Goal: Task Accomplishment & Management: Manage account settings

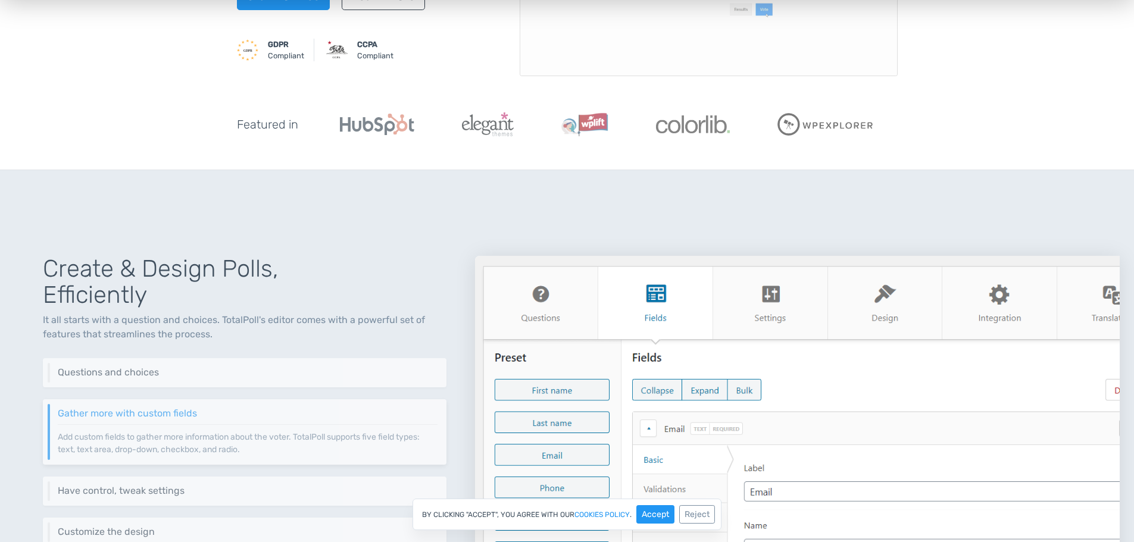
scroll to position [417, 0]
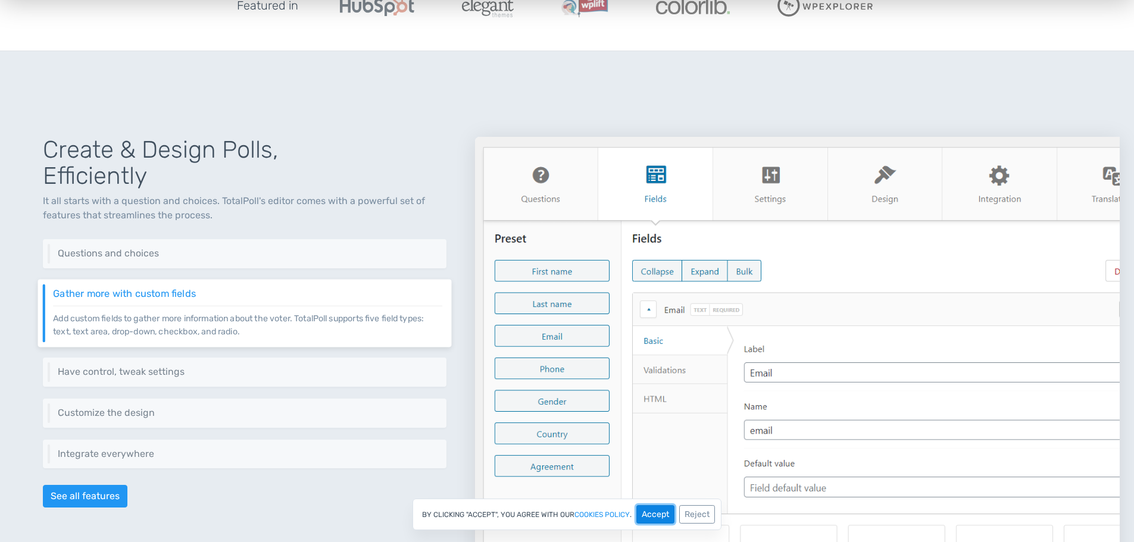
click at [658, 512] on button "Accept" at bounding box center [655, 514] width 38 height 18
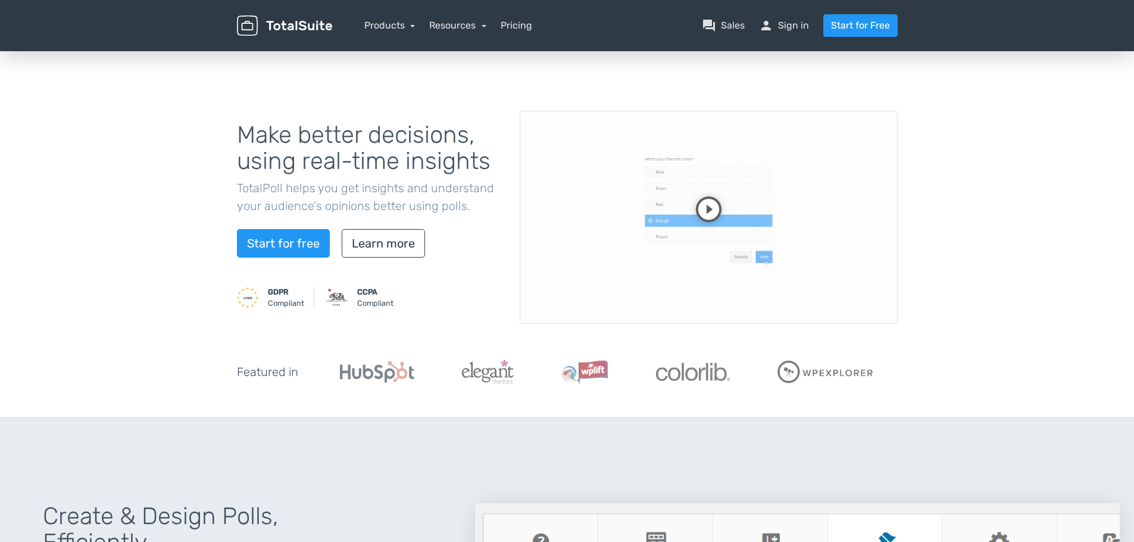
scroll to position [0, 0]
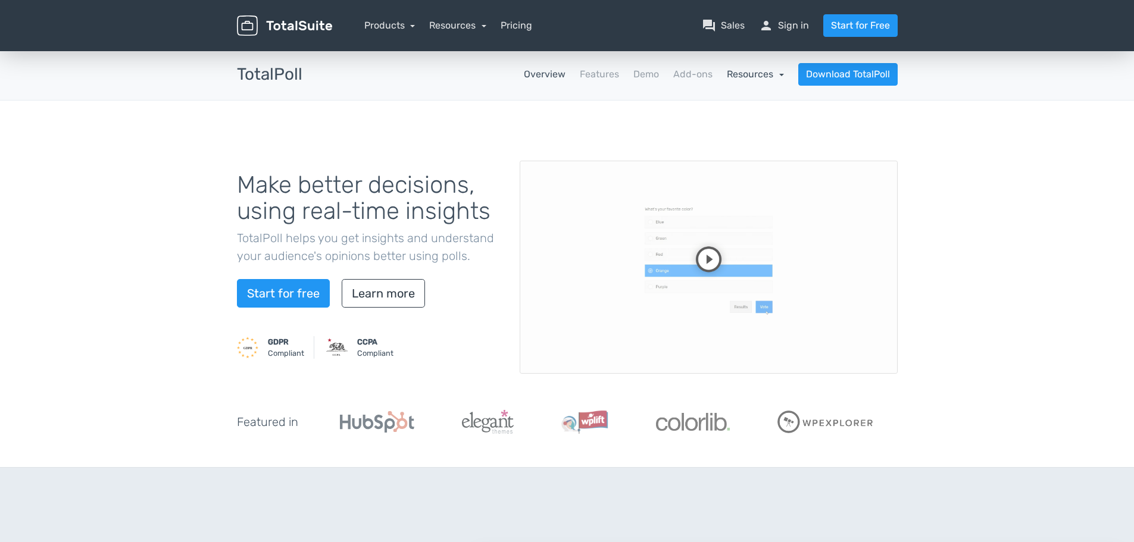
click at [743, 73] on link "Resources" at bounding box center [755, 73] width 57 height 11
click at [741, 104] on link "school Documentation" at bounding box center [728, 107] width 112 height 34
click at [764, 77] on link "Resources" at bounding box center [755, 73] width 57 height 11
click at [764, 139] on link "article Changelog" at bounding box center [728, 141] width 112 height 34
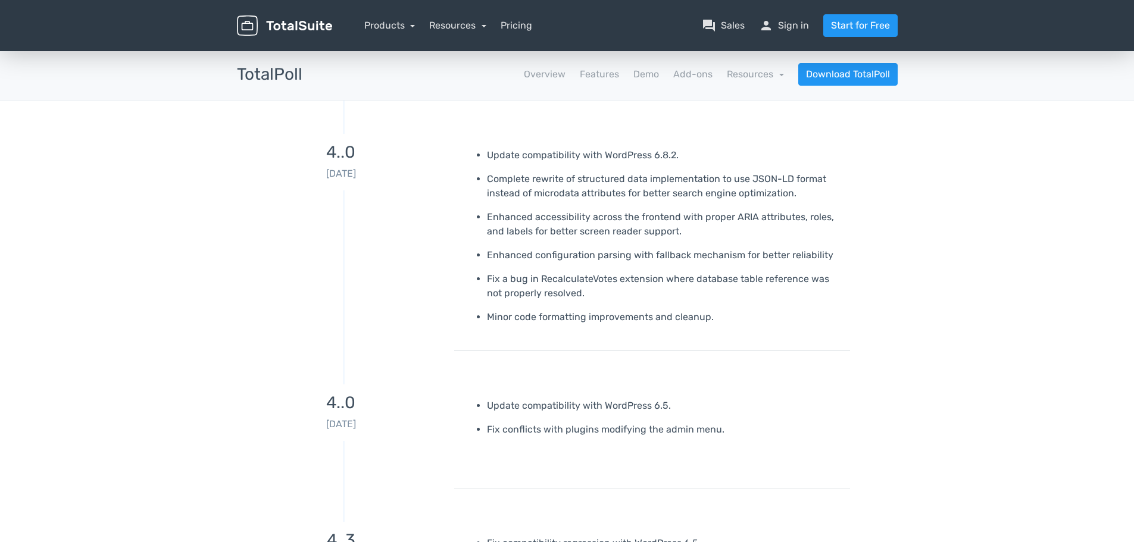
click at [341, 149] on h3 "4..0" at bounding box center [341, 152] width 208 height 18
click at [505, 160] on p "Update compatibility with WordPress 6.8.2." at bounding box center [664, 155] width 354 height 14
click at [769, 74] on link "Resources" at bounding box center [755, 73] width 57 height 11
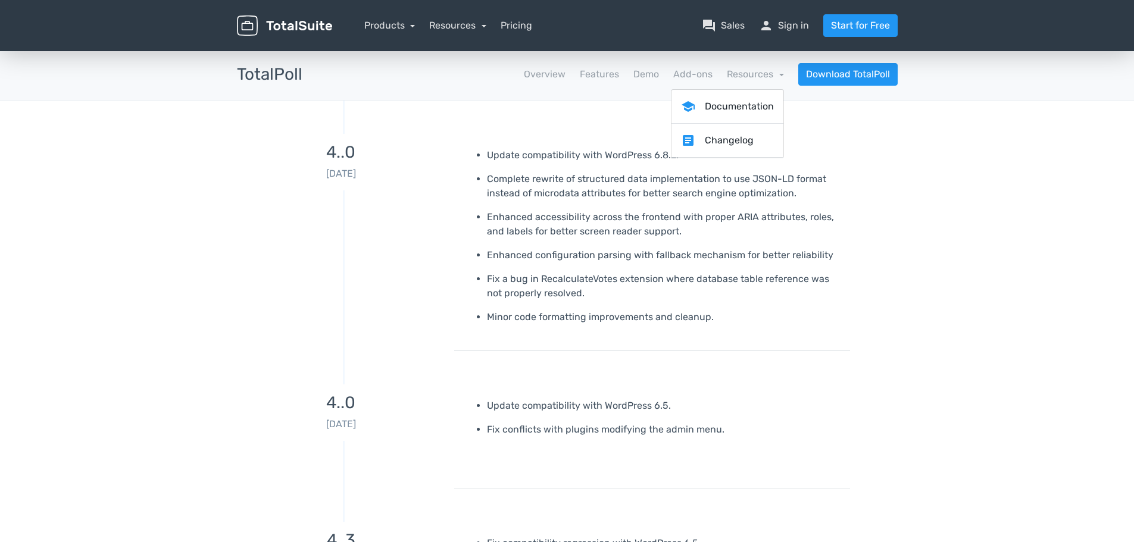
click at [811, 226] on p "Enhanced accessibility across the frontend with proper ARIA attributes, roles, …" at bounding box center [664, 224] width 354 height 29
click at [853, 73] on link "Download TotalPoll" at bounding box center [847, 74] width 99 height 23
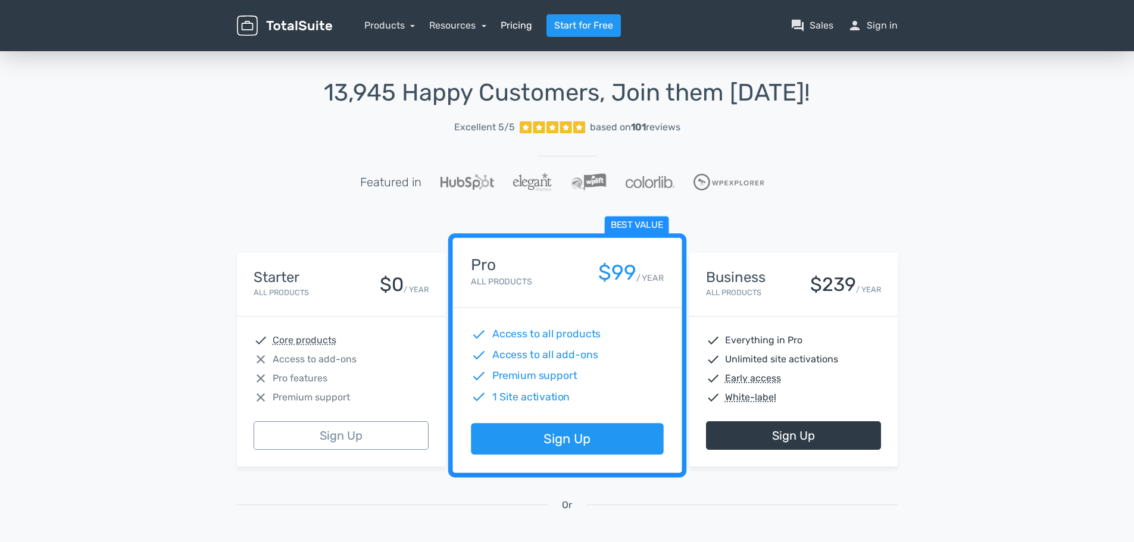
click at [511, 26] on link "Pricing" at bounding box center [517, 25] width 32 height 14
click at [882, 24] on link "person Sign in" at bounding box center [873, 25] width 50 height 14
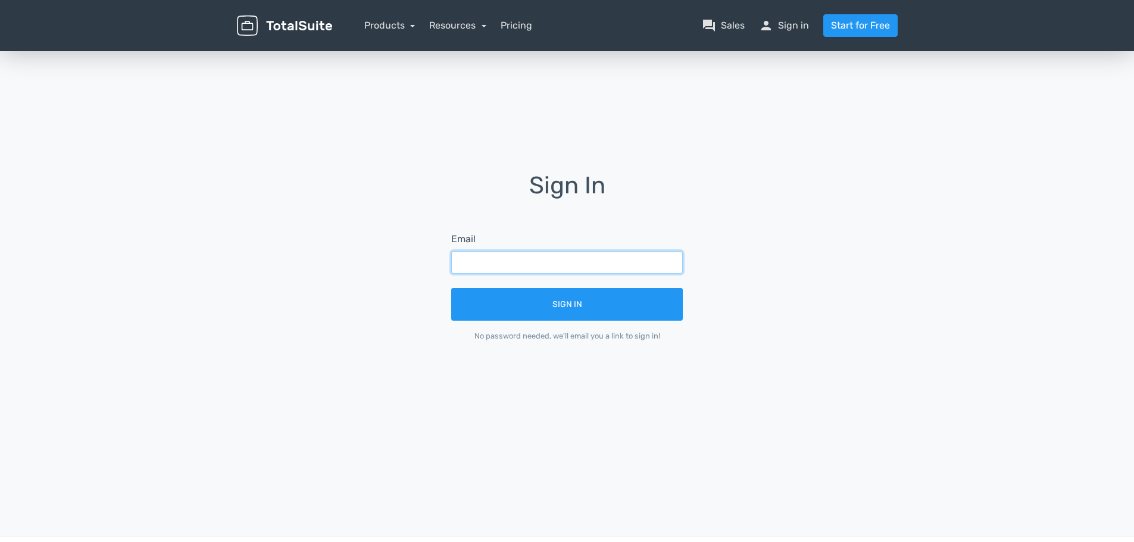
click at [526, 258] on input "text" at bounding box center [567, 262] width 232 height 23
type input "j"
type input "[EMAIL_ADDRESS][DOMAIN_NAME]"
click at [451, 288] on button "Sign In" at bounding box center [567, 304] width 232 height 33
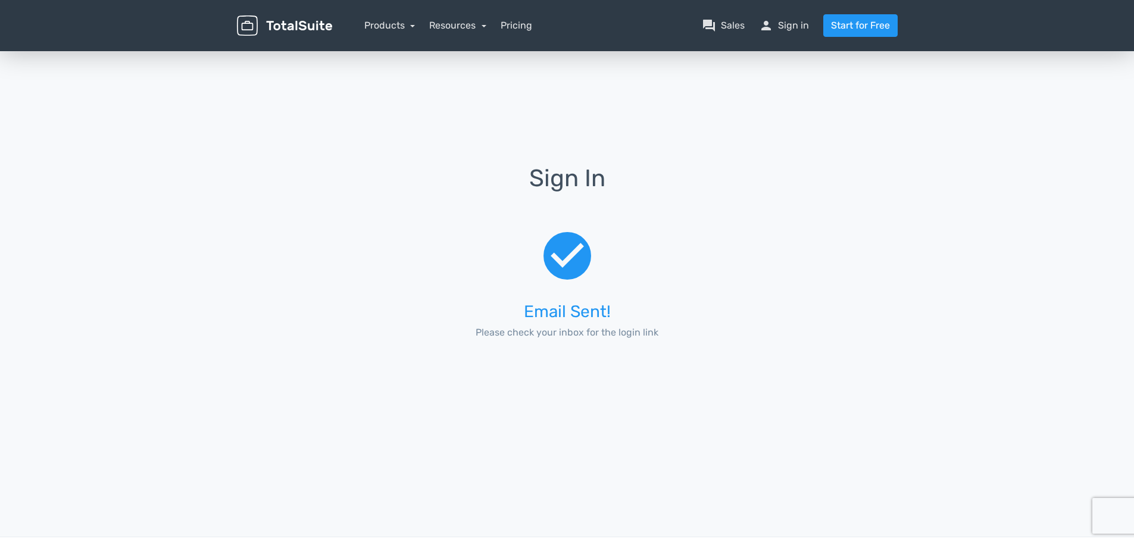
click at [655, 289] on div "check_circle Email Sent! Please check your inbox for the login link" at bounding box center [567, 287] width 265 height 158
